Goal: Check status

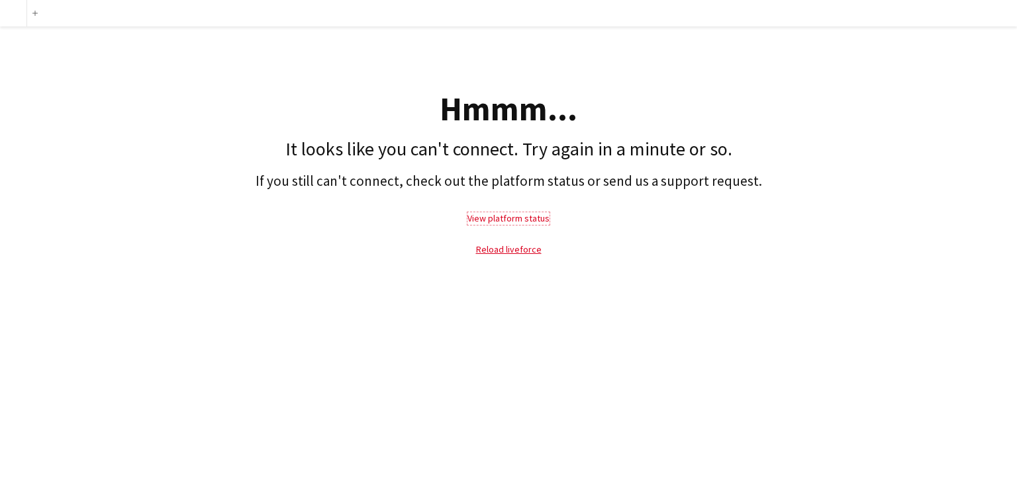
click at [482, 219] on link "View platform status" at bounding box center [508, 218] width 82 height 12
